Goal: Task Accomplishment & Management: Use online tool/utility

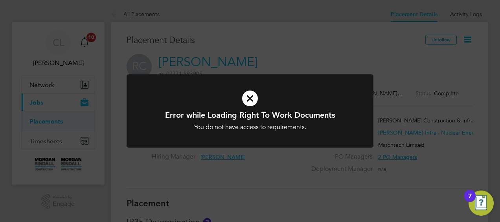
click at [248, 99] on icon at bounding box center [250, 98] width 204 height 31
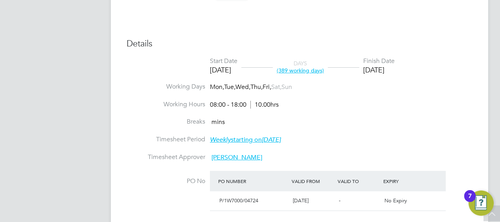
scroll to position [314, 0]
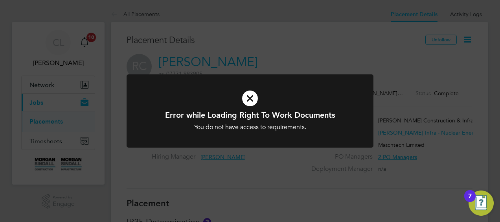
click at [251, 97] on icon at bounding box center [250, 98] width 204 height 31
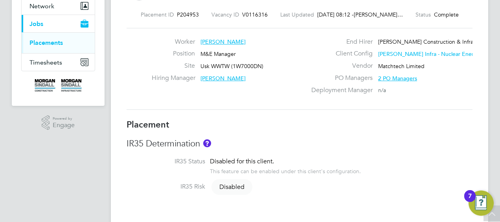
scroll to position [79, 0]
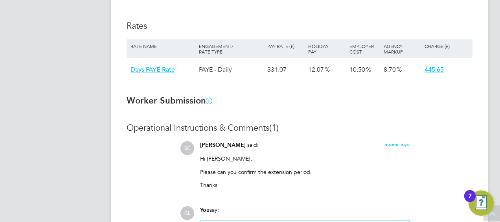
click at [209, 99] on icon at bounding box center [209, 100] width 6 height 6
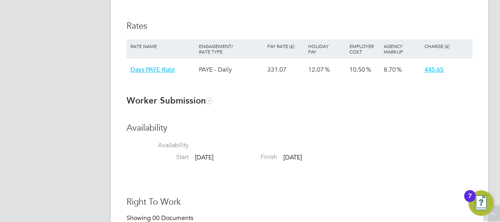
click at [209, 99] on icon at bounding box center [209, 100] width 6 height 6
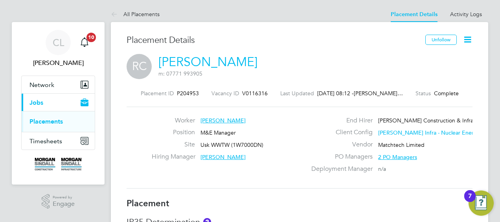
click at [389, 156] on span "2 PO Managers" at bounding box center [397, 156] width 39 height 7
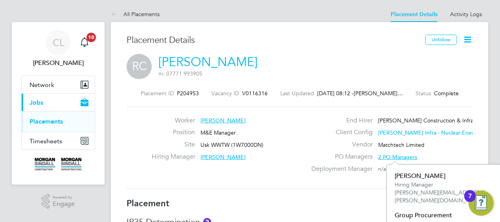
drag, startPoint x: 255, startPoint y: 173, endPoint x: 250, endPoint y: 171, distance: 5.8
click at [255, 173] on div "Worker Robert Combe Position M&E Manager Site Usk WWTW (1W7000DN) Hiring Manage…" at bounding box center [299, 147] width 352 height 62
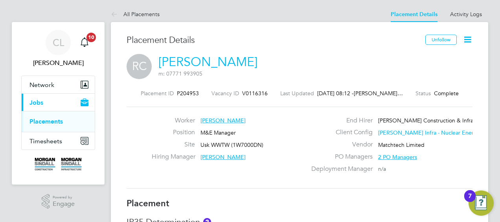
click at [220, 155] on span "[PERSON_NAME]" at bounding box center [222, 156] width 45 height 7
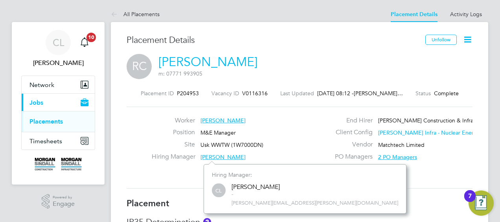
click at [195, 163] on div "Hiring Manager Craig Lewis" at bounding box center [229, 158] width 155 height 12
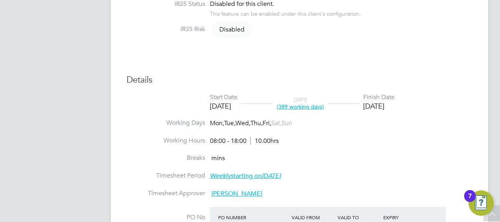
click at [304, 107] on span "(389 working days)" at bounding box center [300, 106] width 47 height 7
click at [347, 152] on li "Working Hours 08:00 - 18:00 10.00hrs" at bounding box center [300, 145] width 346 height 18
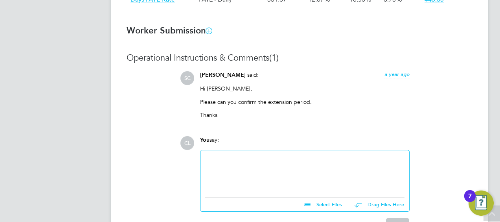
scroll to position [504, 0]
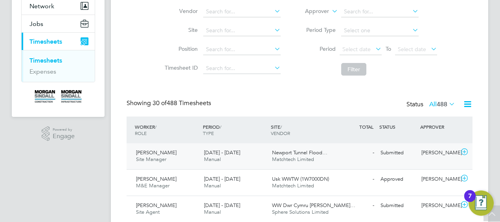
click at [432, 153] on div "[PERSON_NAME]" at bounding box center [438, 152] width 41 height 13
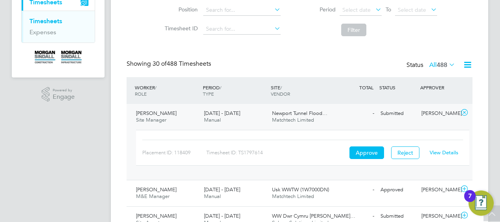
click at [280, 117] on span "Matchtech Limited" at bounding box center [293, 119] width 42 height 7
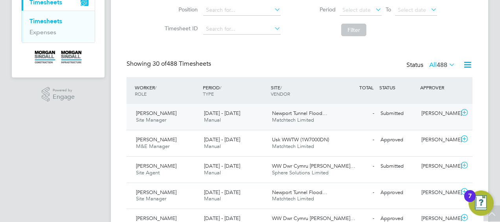
click at [280, 117] on span "Matchtech Limited" at bounding box center [293, 119] width 42 height 7
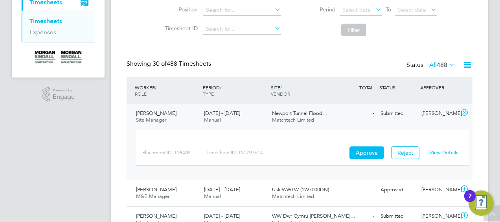
click at [443, 151] on link "View Details" at bounding box center [444, 152] width 29 height 7
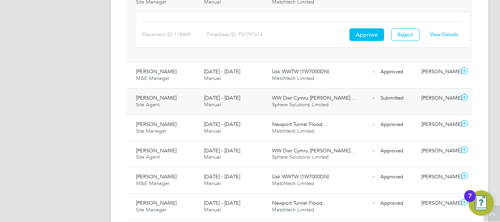
click at [391, 97] on div "Submitted" at bounding box center [397, 98] width 41 height 13
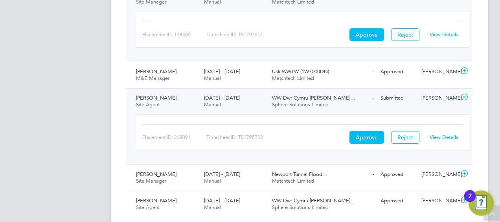
click at [436, 135] on link "View Details" at bounding box center [444, 137] width 29 height 7
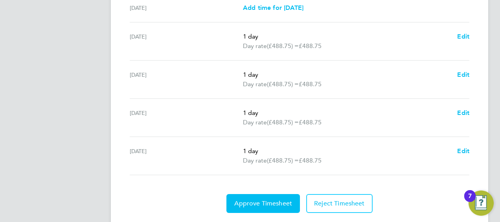
scroll to position [335, 0]
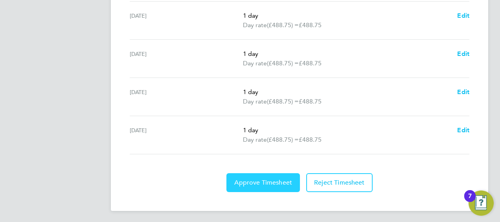
click at [272, 180] on span "Approve Timesheet" at bounding box center [263, 182] width 58 height 8
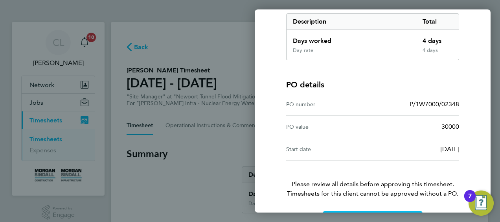
scroll to position [154, 0]
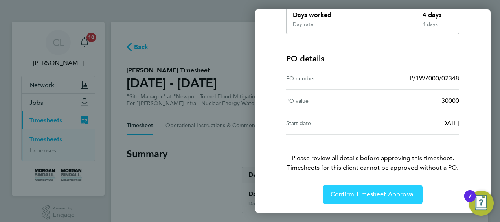
click at [380, 189] on button "Confirm Timesheet Approval" at bounding box center [373, 194] width 100 height 19
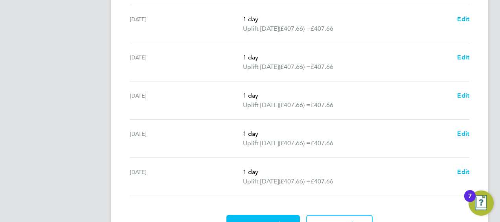
scroll to position [345, 0]
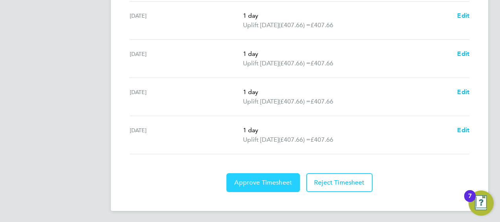
click at [277, 178] on span "Approve Timesheet" at bounding box center [263, 182] width 58 height 8
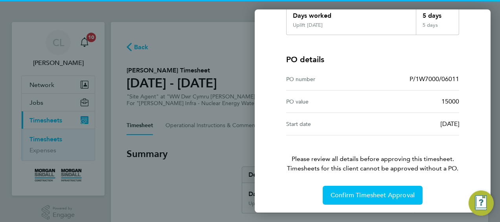
scroll to position [154, 0]
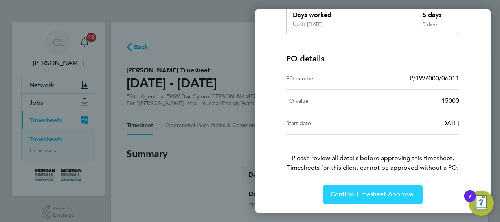
click at [364, 190] on span "Confirm Timesheet Approval" at bounding box center [373, 194] width 84 height 8
